Goal: Task Accomplishment & Management: Manage account settings

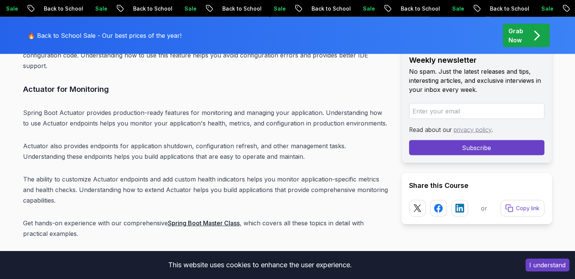
click at [522, 34] on p "Grab Now" at bounding box center [516, 35] width 15 height 18
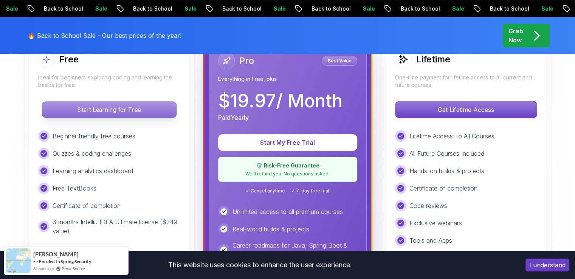
scroll to position [239, 0]
click at [93, 117] on p "Start Learning for Free" at bounding box center [109, 110] width 134 height 16
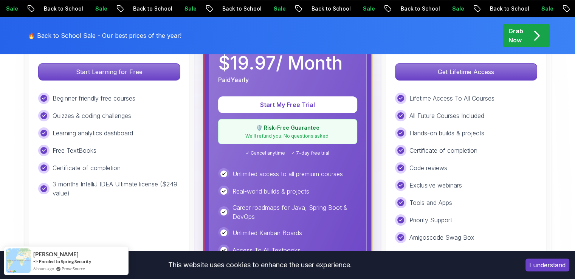
scroll to position [270, 0]
